Goal: Transaction & Acquisition: Purchase product/service

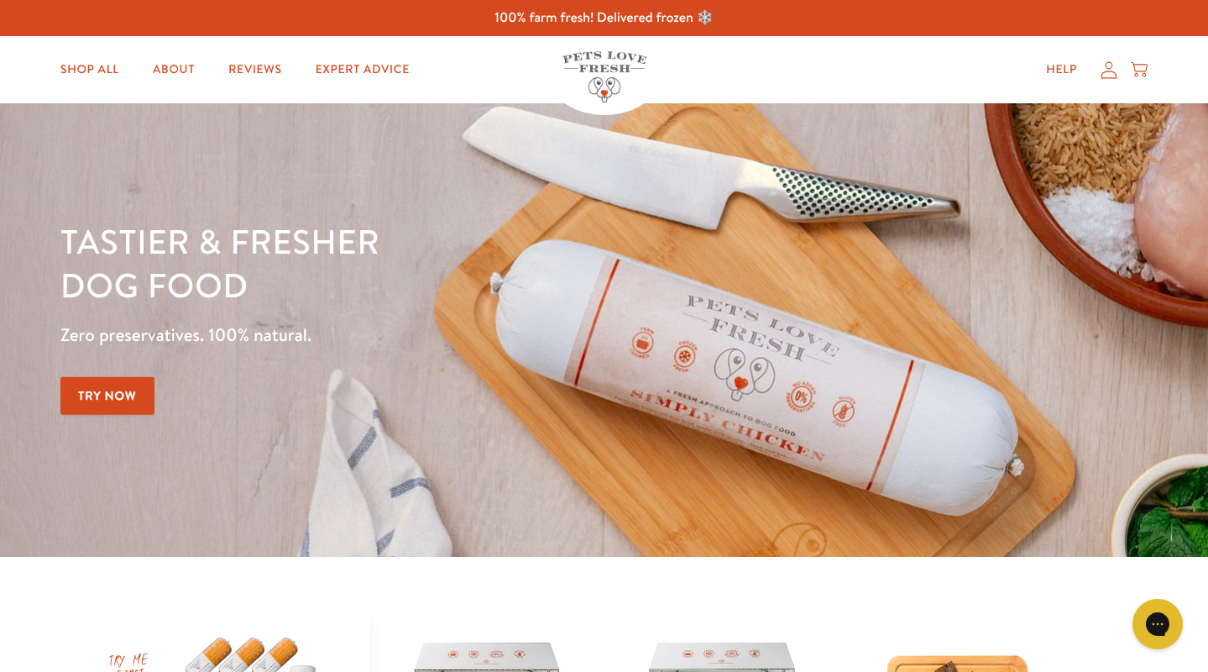
click at [1110, 65] on icon at bounding box center [1109, 70] width 17 height 18
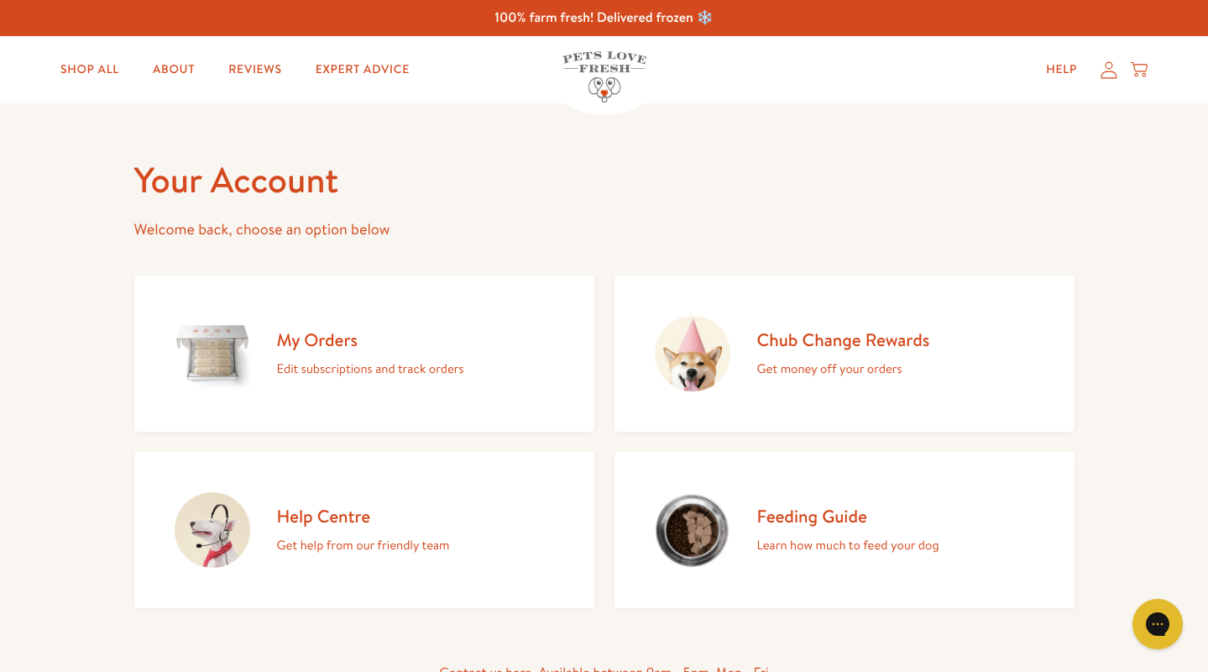
click at [837, 344] on h2 "Chub Change Rewards" at bounding box center [843, 339] width 173 height 23
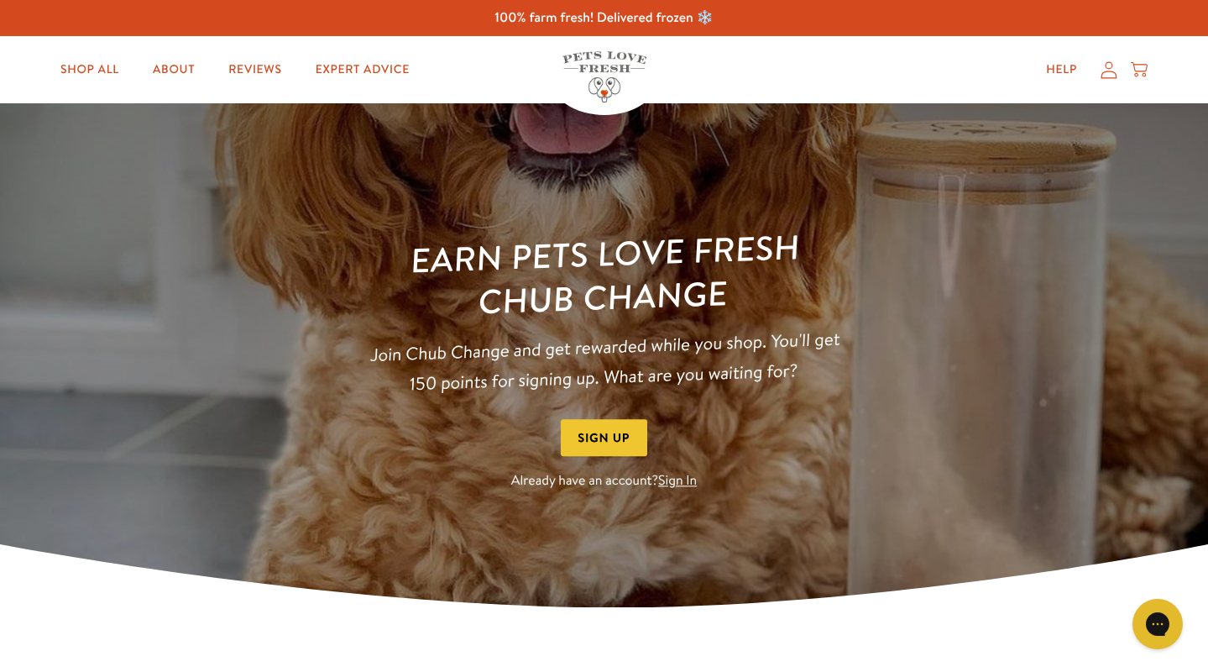
click at [675, 483] on link "Sign In" at bounding box center [677, 481] width 39 height 18
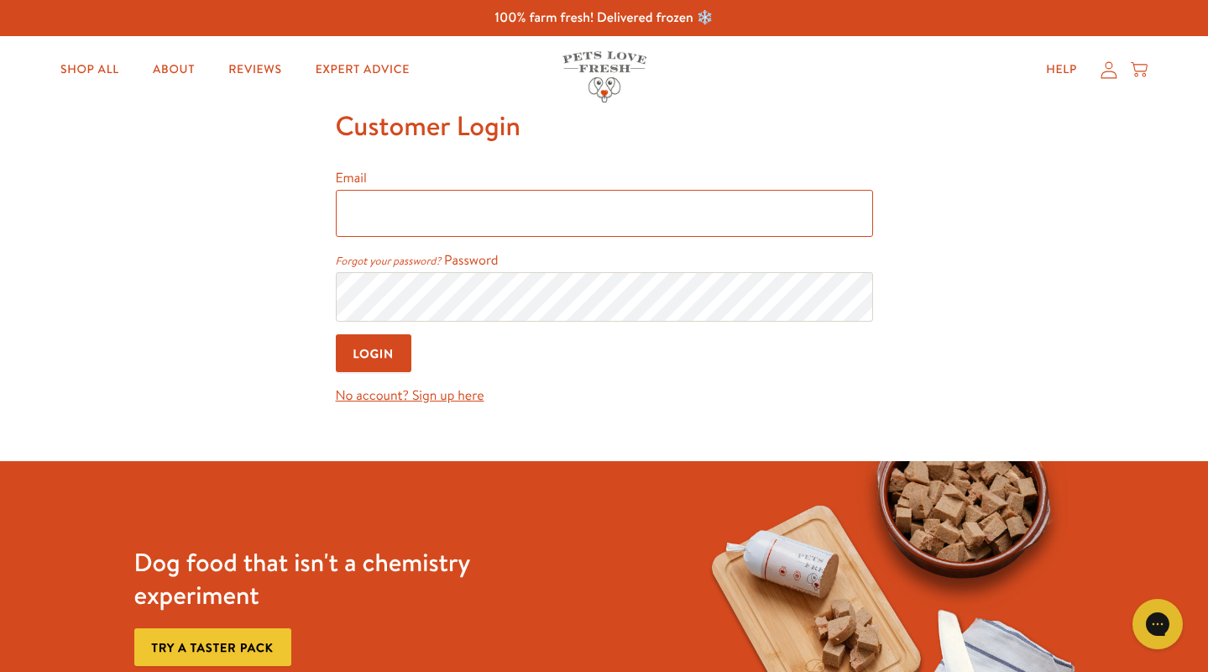
type input "g.consiglio@btinternet.com"
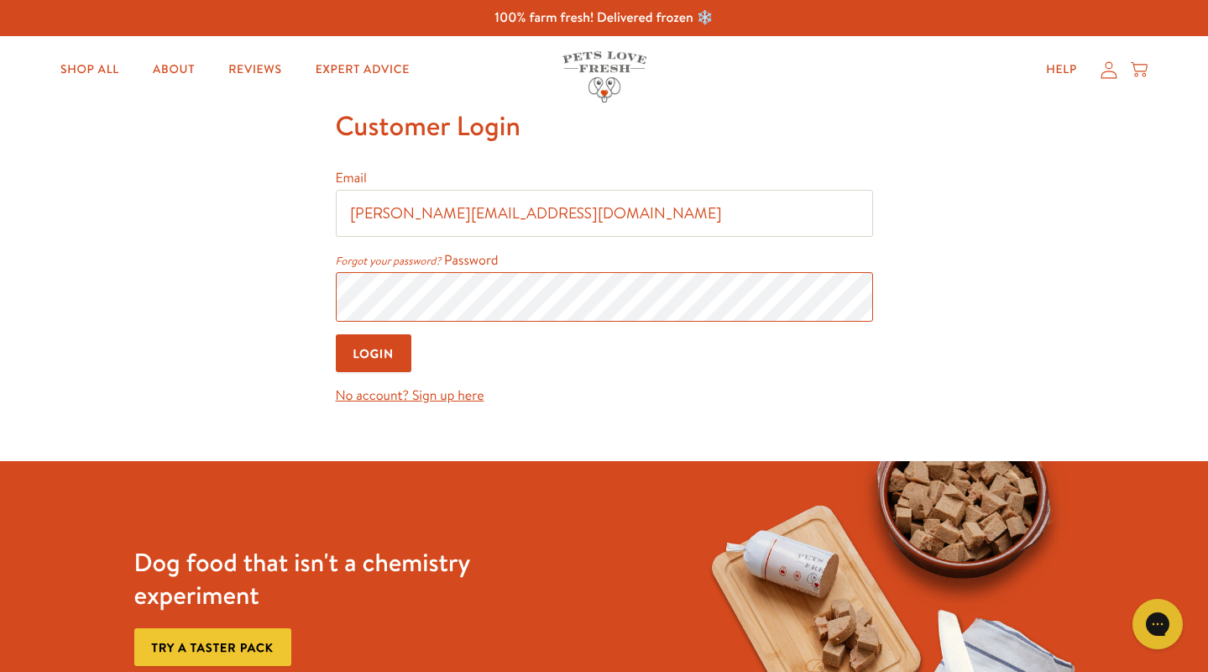
click at [374, 354] on input "Login" at bounding box center [374, 353] width 76 height 38
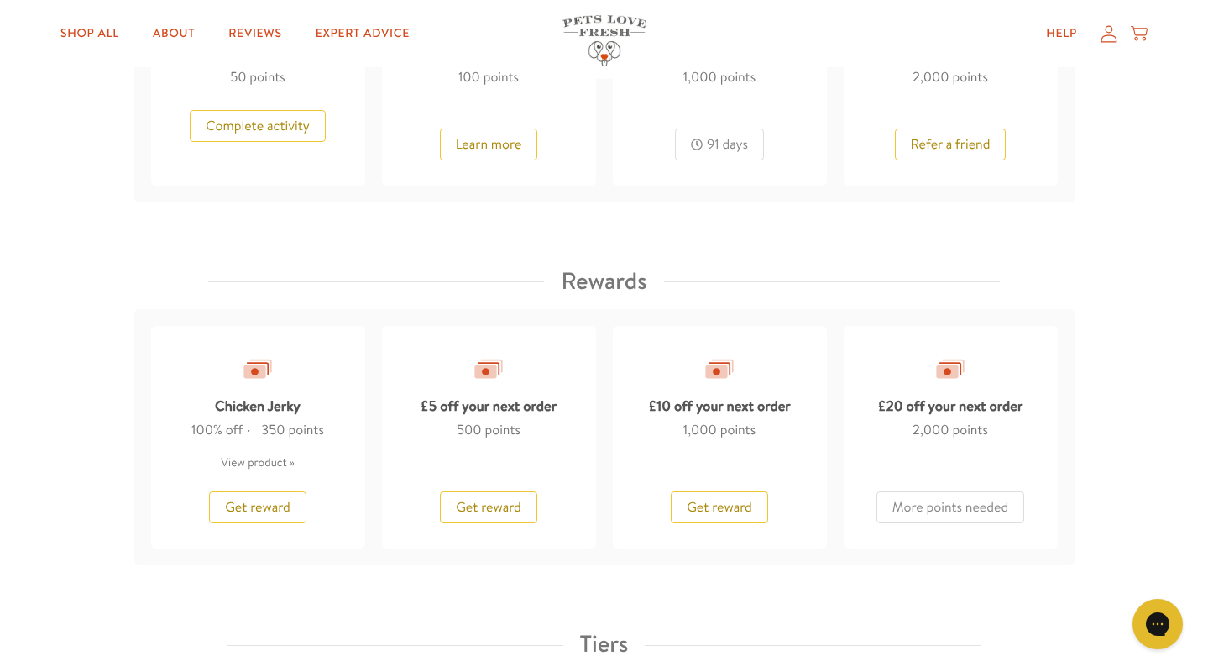
scroll to position [1264, 0]
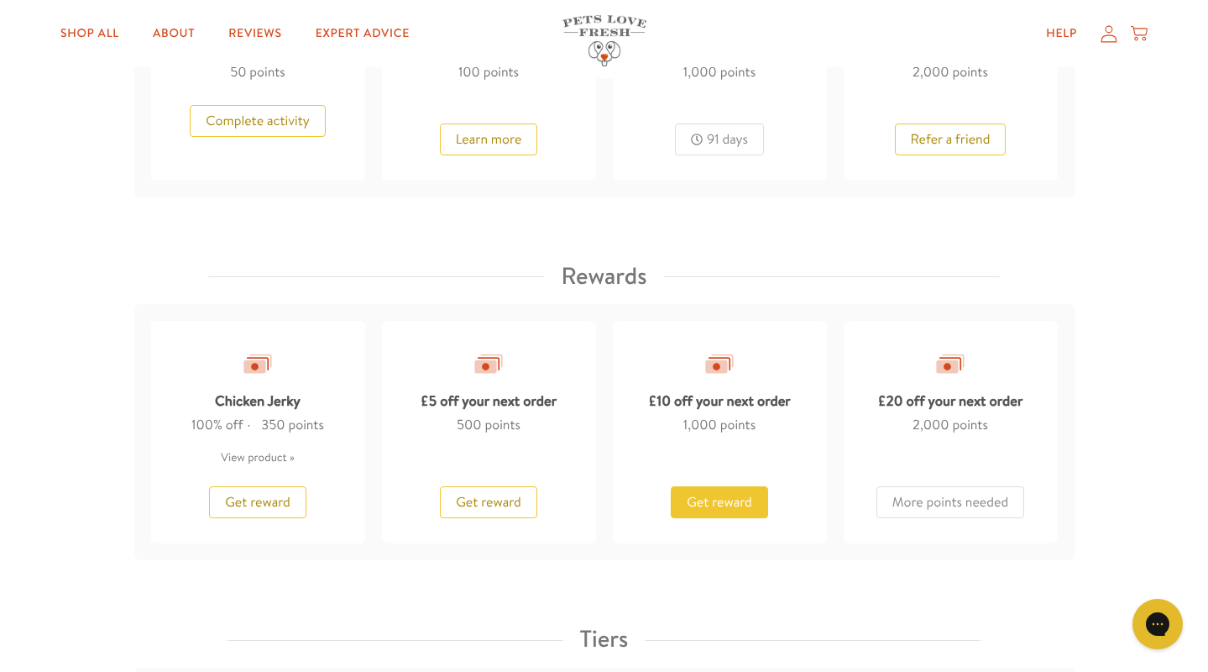
click at [726, 506] on button "Get reward" at bounding box center [719, 502] width 97 height 32
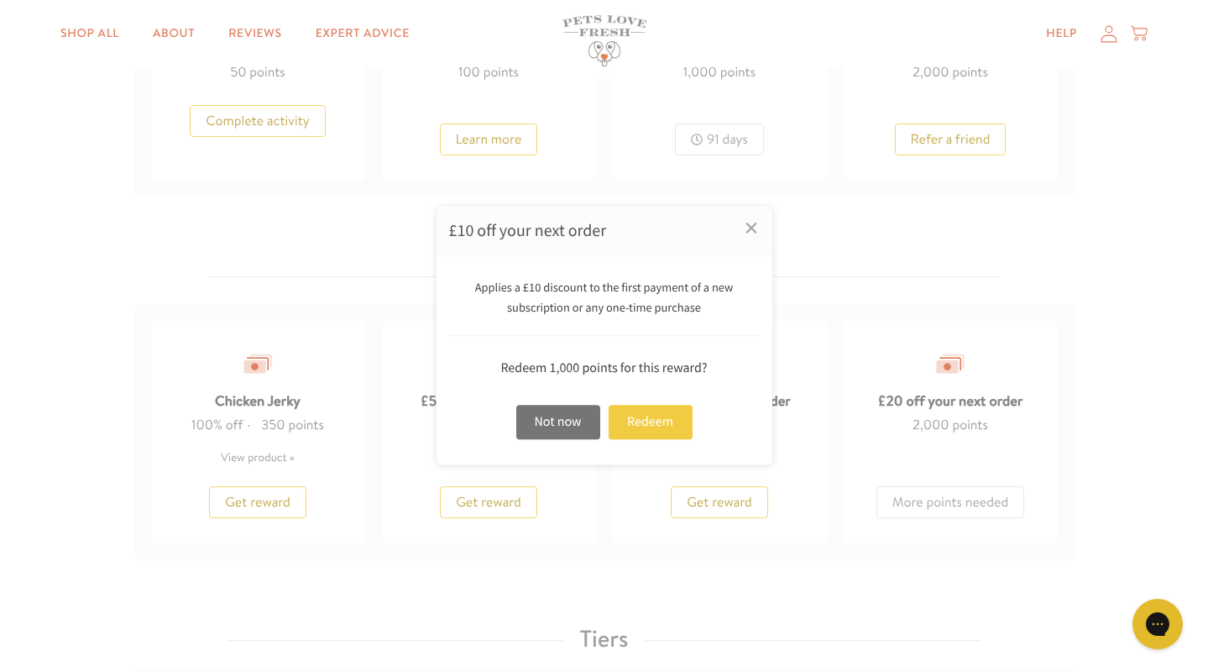
click at [662, 426] on div "Redeem" at bounding box center [651, 422] width 84 height 34
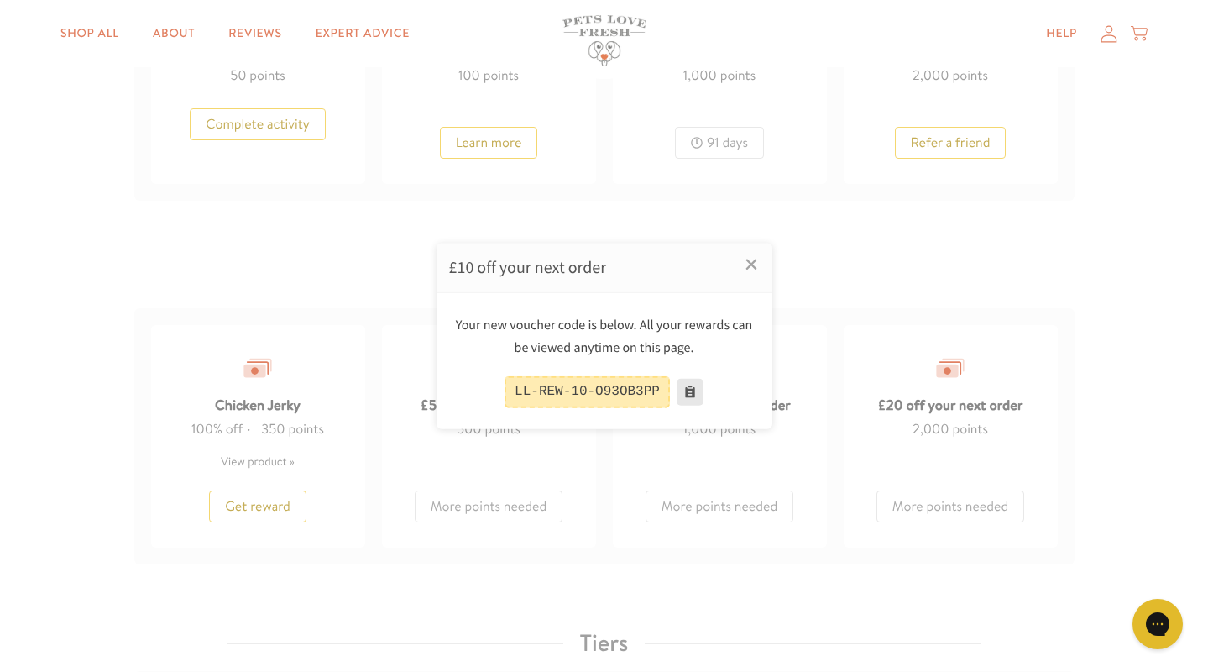
click at [690, 393] on button at bounding box center [690, 392] width 27 height 27
click at [81, 35] on div at bounding box center [604, 336] width 1208 height 672
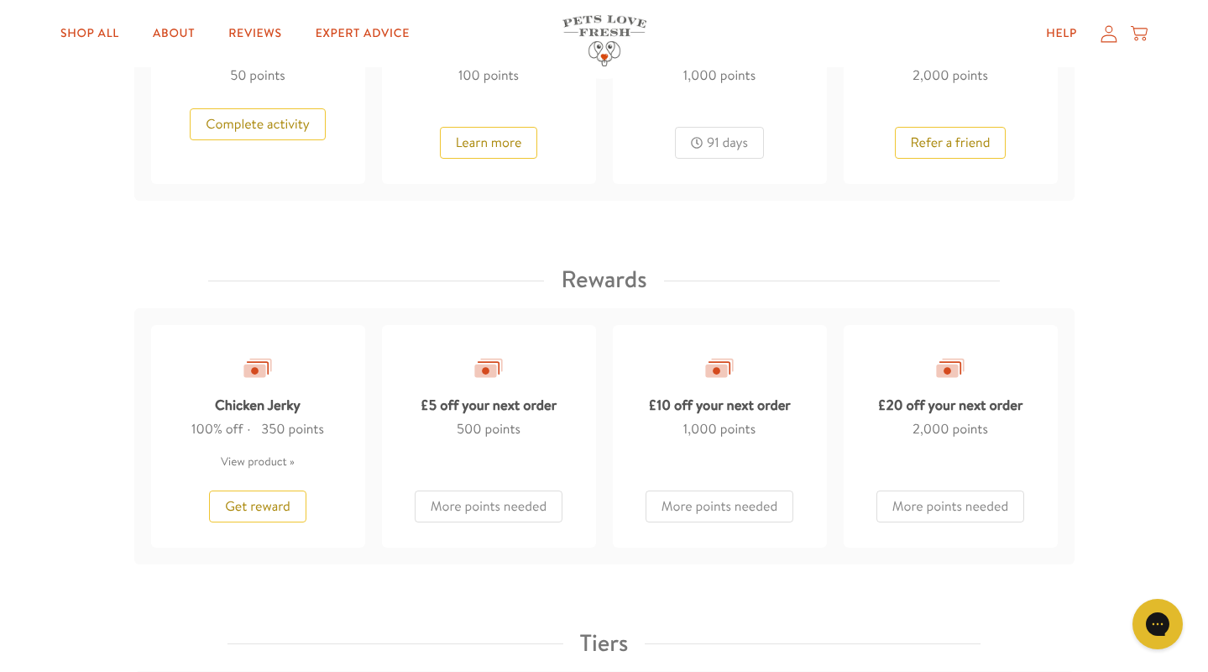
click at [81, 35] on link "Shop All" at bounding box center [90, 34] width 86 height 34
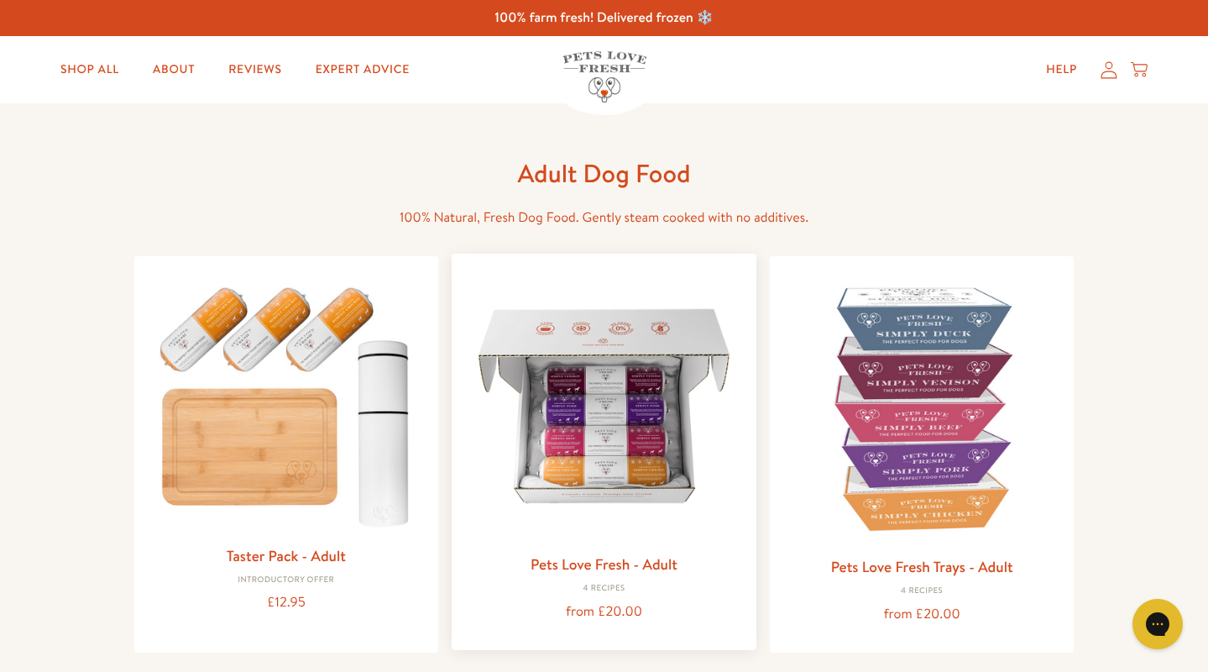
click at [600, 477] on img at bounding box center [604, 406] width 278 height 278
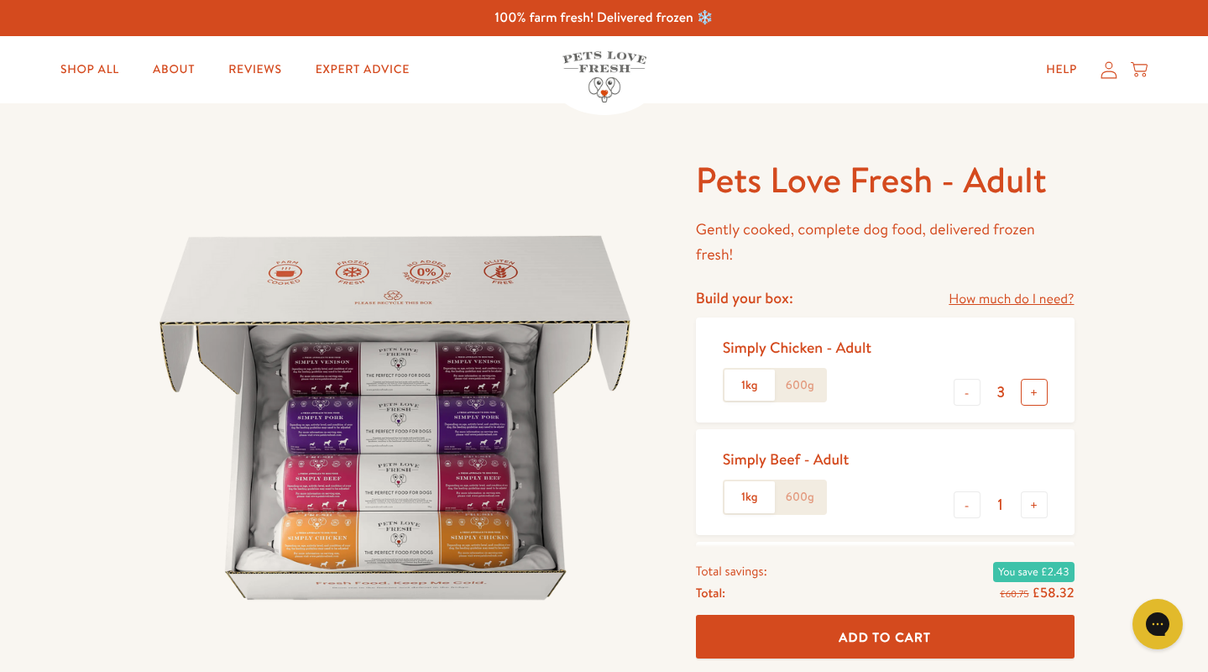
click at [1038, 388] on button "+" at bounding box center [1034, 392] width 27 height 27
type input "4"
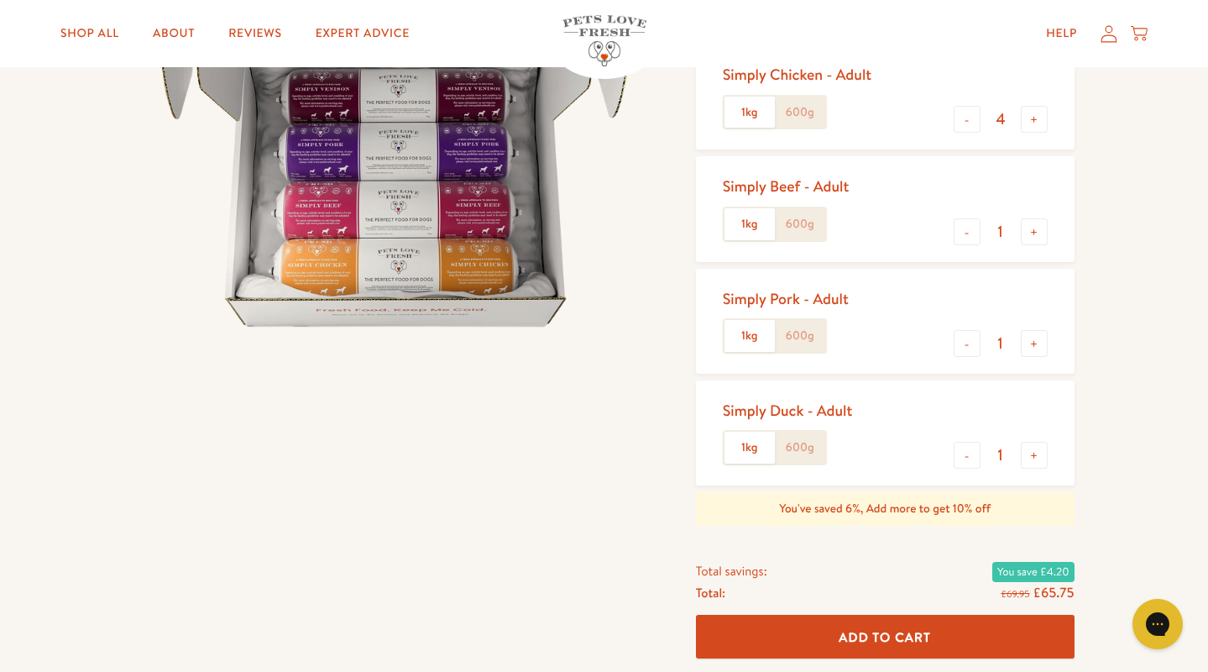
scroll to position [273, 0]
click at [961, 239] on button "-" at bounding box center [967, 231] width 27 height 27
type input "0"
click at [966, 443] on button "-" at bounding box center [967, 455] width 27 height 27
type input "0"
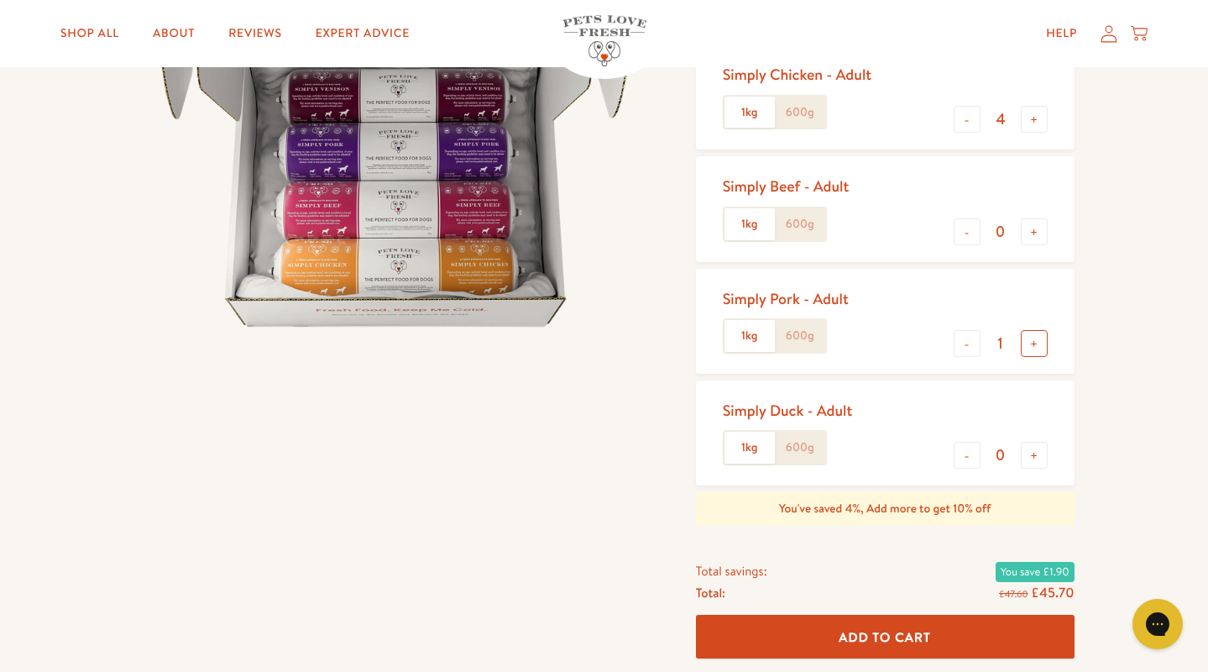
click at [1032, 345] on button "+" at bounding box center [1034, 343] width 27 height 27
click at [968, 340] on button "-" at bounding box center [967, 343] width 27 height 27
type input "2"
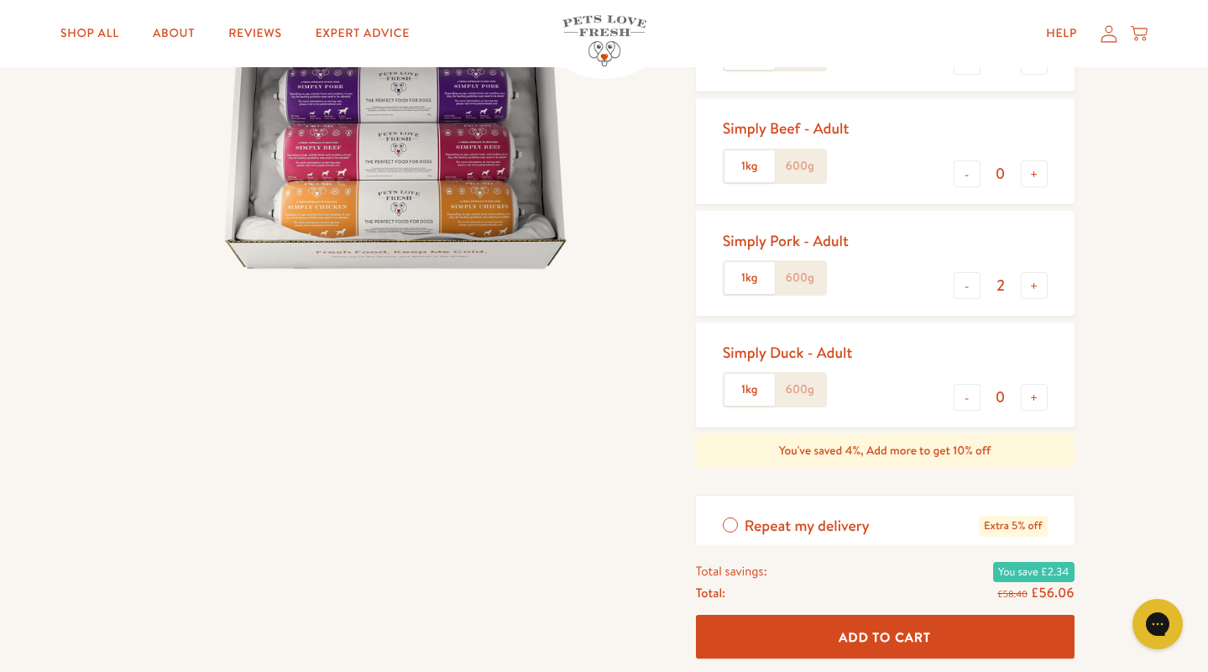
scroll to position [331, 0]
click at [884, 626] on button "Add To Cart" at bounding box center [885, 637] width 379 height 44
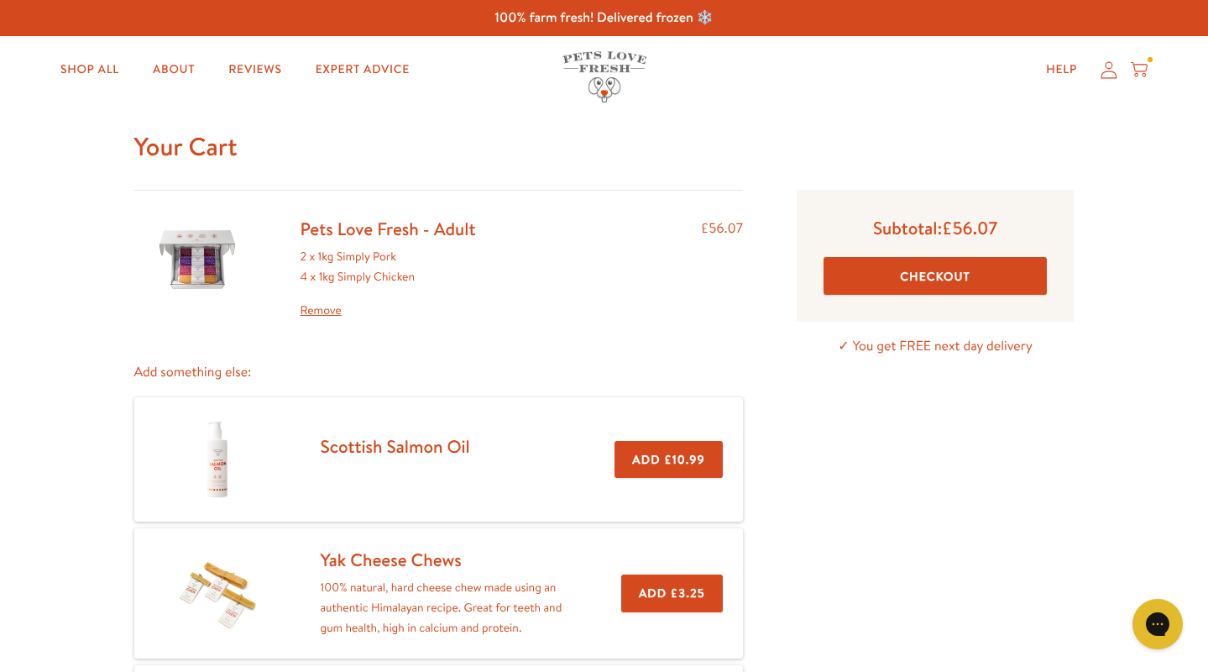
click at [981, 281] on button "Checkout" at bounding box center [936, 276] width 224 height 38
